Goal: Information Seeking & Learning: Learn about a topic

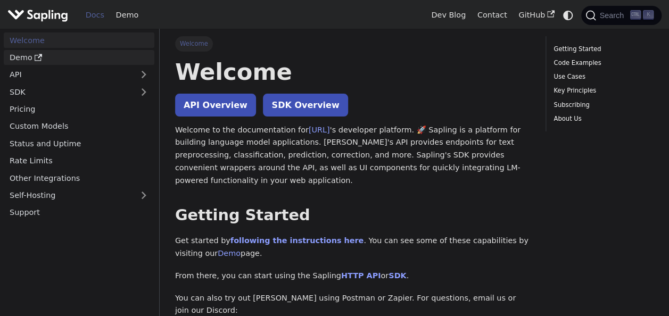
click at [107, 54] on link "Demo" at bounding box center [79, 57] width 151 height 15
click at [50, 110] on link "Pricing" at bounding box center [79, 109] width 151 height 15
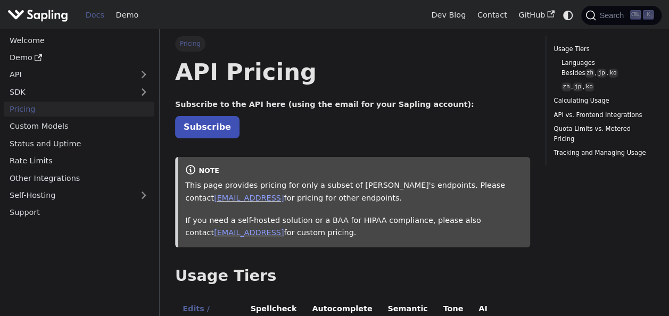
click at [50, 107] on link "Pricing" at bounding box center [79, 109] width 151 height 15
click at [48, 19] on img "Main" at bounding box center [37, 14] width 61 height 15
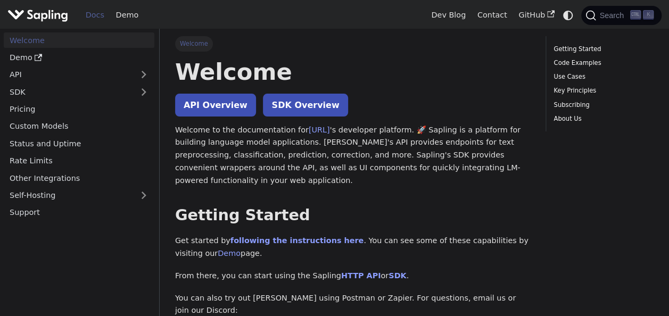
click at [48, 19] on img "Main" at bounding box center [37, 14] width 61 height 15
click at [54, 14] on img "Main" at bounding box center [37, 14] width 61 height 15
click at [123, 160] on link "Rate Limits" at bounding box center [79, 160] width 151 height 15
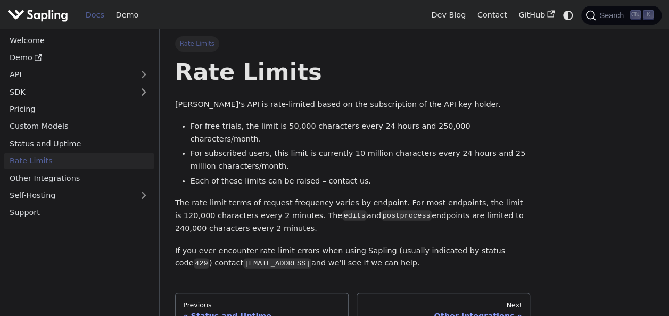
click at [123, 160] on link "Rate Limits" at bounding box center [79, 160] width 151 height 15
click at [34, 15] on img "Main" at bounding box center [37, 14] width 61 height 15
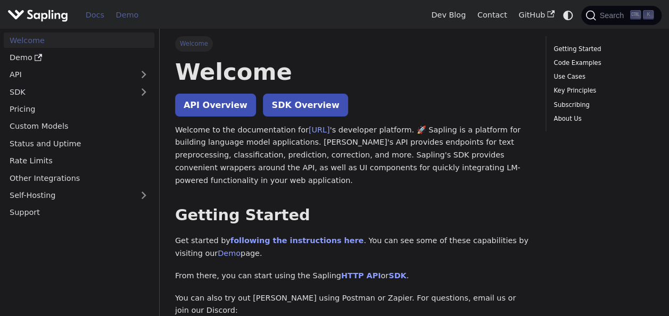
click at [116, 13] on link "Demo" at bounding box center [127, 15] width 34 height 16
click at [120, 13] on link "Demo" at bounding box center [127, 15] width 34 height 16
